Goal: Information Seeking & Learning: Learn about a topic

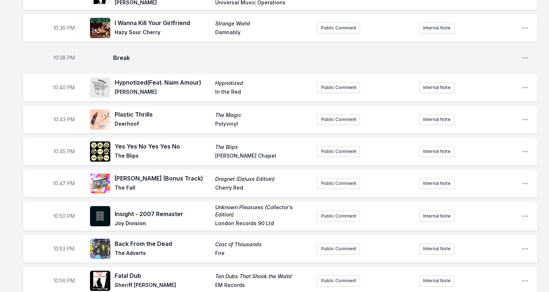
scroll to position [436, 0]
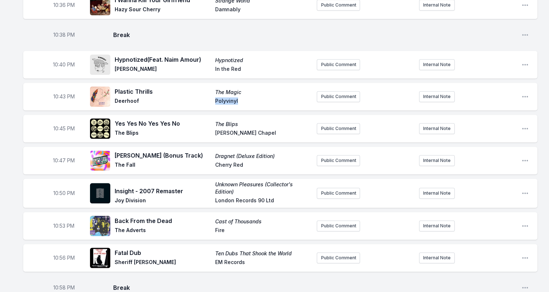
drag, startPoint x: 237, startPoint y: 100, endPoint x: 213, endPoint y: 102, distance: 24.7
click at [213, 102] on div "Plastic Thrills The Magic Deerhoof Polyvinyl" at bounding box center [213, 96] width 196 height 19
drag, startPoint x: 213, startPoint y: 102, endPoint x: 225, endPoint y: 101, distance: 12.7
copy div "Polyvinyl"
drag, startPoint x: 247, startPoint y: 131, endPoint x: 202, endPoint y: 131, distance: 45.7
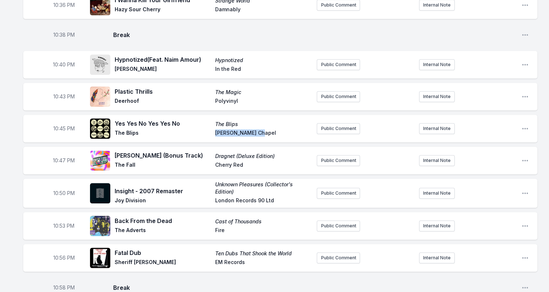
click at [202, 131] on div "Yes Yes No Yes Yes No The Blips The Blips [PERSON_NAME] Chapel" at bounding box center [213, 128] width 196 height 19
drag, startPoint x: 202, startPoint y: 131, endPoint x: 239, endPoint y: 133, distance: 37.8
copy div "[PERSON_NAME] Chapel"
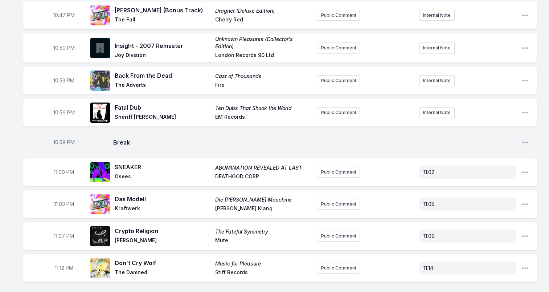
scroll to position [617, 0]
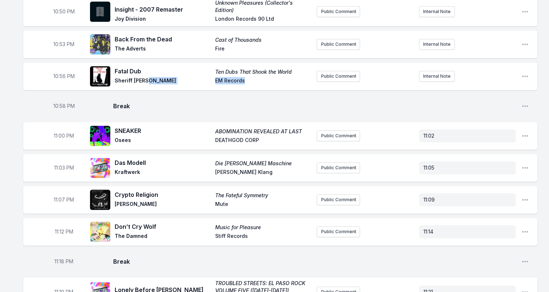
drag, startPoint x: 251, startPoint y: 79, endPoint x: 206, endPoint y: 78, distance: 44.7
click at [206, 78] on div "Fatal Dub Ten Dubs That Shook the World Sheriff [PERSON_NAME] Records" at bounding box center [213, 76] width 196 height 19
drag, startPoint x: 206, startPoint y: 78, endPoint x: 240, endPoint y: 79, distance: 34.1
copy div "EM Records"
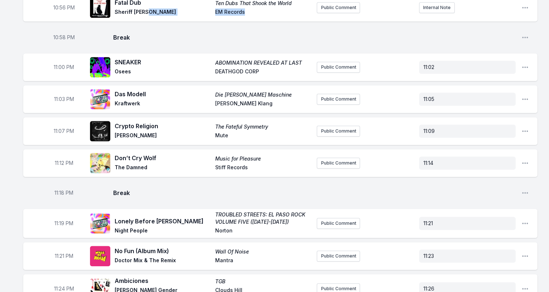
scroll to position [690, 0]
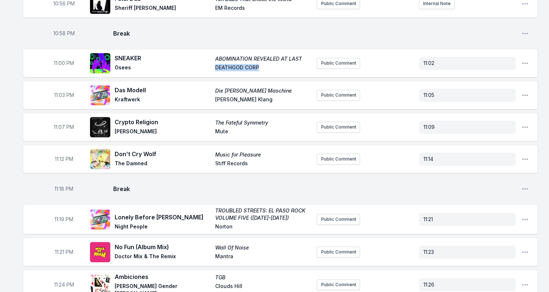
drag, startPoint x: 220, startPoint y: 65, endPoint x: 263, endPoint y: 63, distance: 43.2
click at [263, 63] on div "SNEAKER ABOMINATION REVEALED AT LAST Osees DEATHGOD CORP" at bounding box center [213, 63] width 196 height 19
drag, startPoint x: 249, startPoint y: 97, endPoint x: 201, endPoint y: 97, distance: 48.3
click at [201, 97] on div "Das Modell Die [PERSON_NAME] Maschine Kraftwerk [PERSON_NAME] Klang" at bounding box center [213, 95] width 196 height 19
drag, startPoint x: 201, startPoint y: 97, endPoint x: 220, endPoint y: 98, distance: 19.7
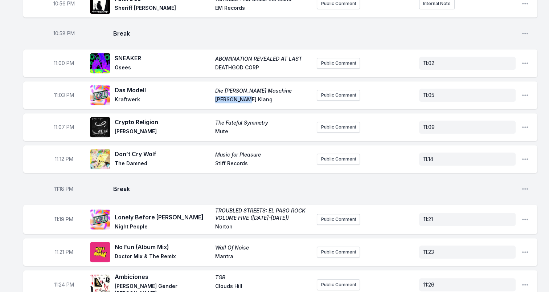
copy div "[PERSON_NAME] Klang"
click at [219, 133] on span "Mute" at bounding box center [263, 132] width 96 height 9
copy span "Mute"
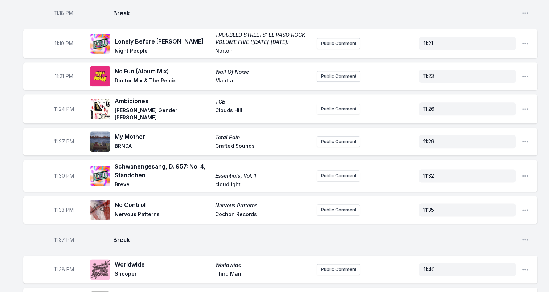
scroll to position [871, 0]
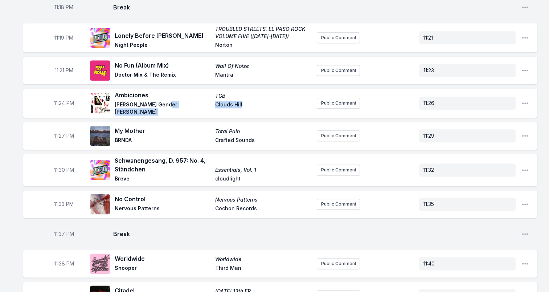
drag, startPoint x: 241, startPoint y: 106, endPoint x: 206, endPoint y: 106, distance: 34.9
click at [206, 106] on div "Ambiciones TGB [PERSON_NAME] Gender [PERSON_NAME] Clouds Hill" at bounding box center [213, 103] width 196 height 25
drag, startPoint x: 206, startPoint y: 106, endPoint x: 226, endPoint y: 106, distance: 19.6
copy div "Clouds Hill"
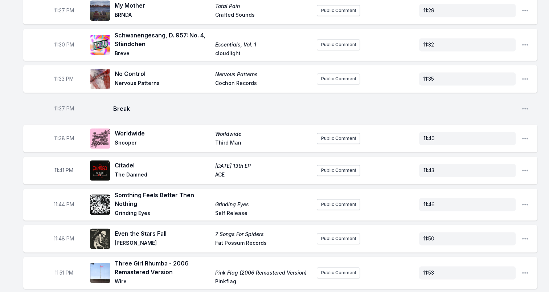
scroll to position [1017, 0]
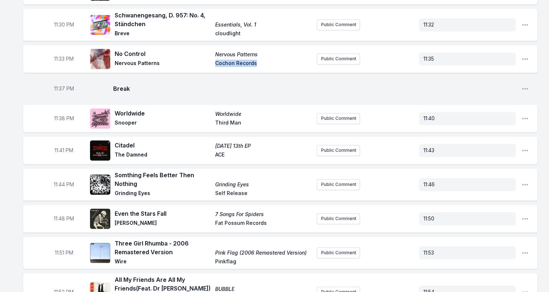
drag, startPoint x: 242, startPoint y: 64, endPoint x: 208, endPoint y: 67, distance: 34.6
click at [208, 67] on div "No Control Nervous Patterns Nervous Patterns Cochon Records" at bounding box center [200, 58] width 221 height 23
drag, startPoint x: 208, startPoint y: 67, endPoint x: 245, endPoint y: 62, distance: 38.1
copy div "Cochon Records"
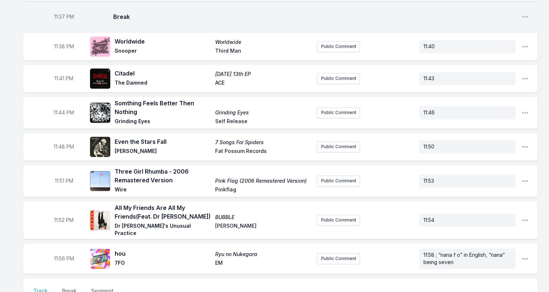
scroll to position [1089, 0]
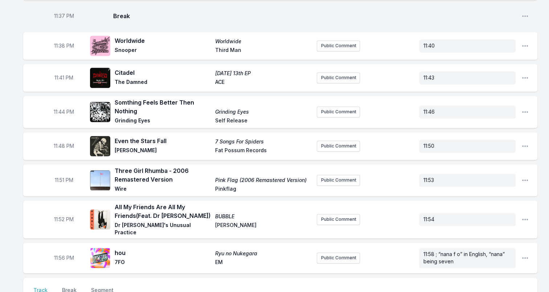
click at [219, 81] on span "ACE" at bounding box center [263, 82] width 96 height 9
copy span "ACE"
